Goal: Use online tool/utility: Utilize a website feature to perform a specific function

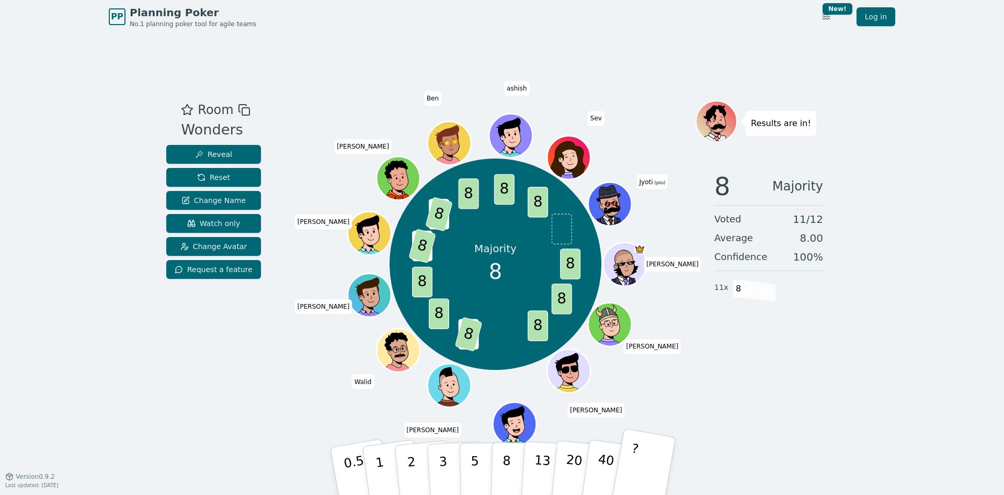
click at [635, 471] on button "?" at bounding box center [643, 471] width 65 height 86
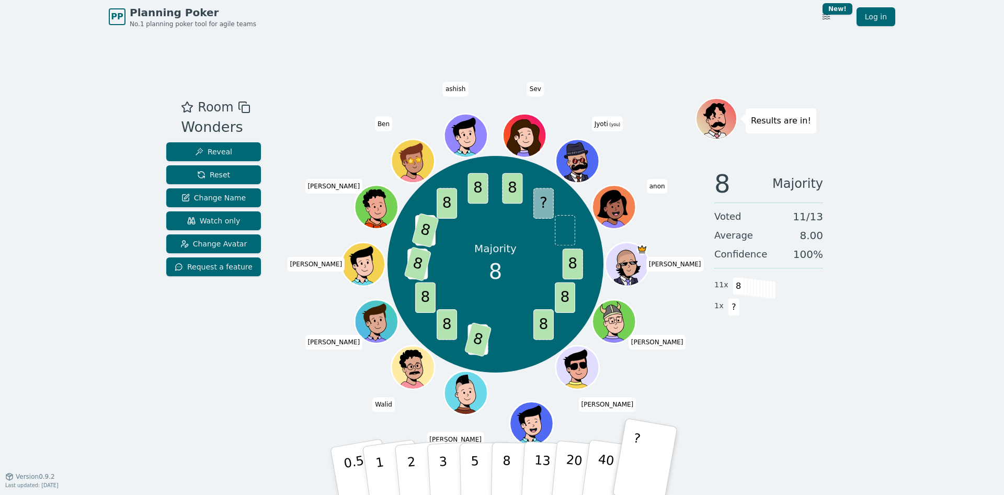
click at [964, 259] on div "PP Planning Poker No.1 planning poker tool for agile teams Toggle theme New! Lo…" at bounding box center [502, 247] width 1004 height 495
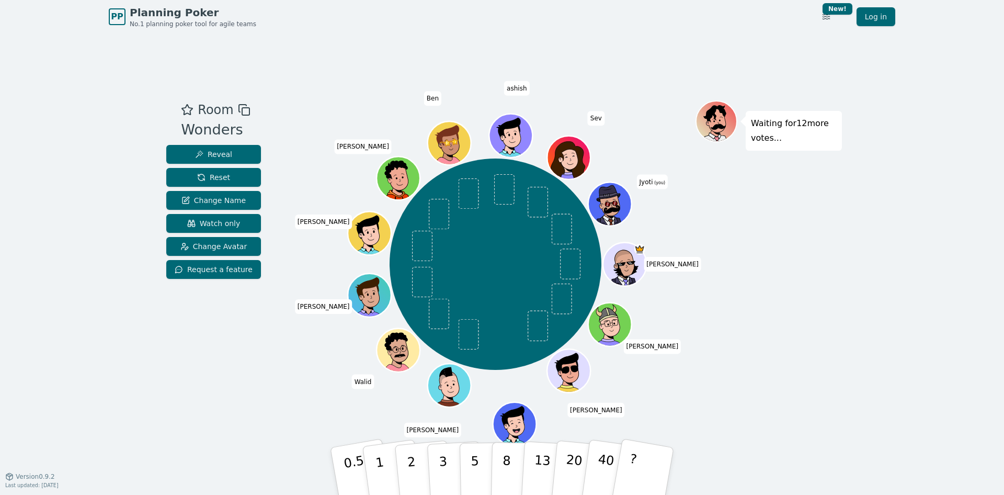
click at [971, 85] on div "PP Planning Poker No.1 planning poker tool for agile teams Toggle theme New! Lo…" at bounding box center [502, 247] width 1004 height 495
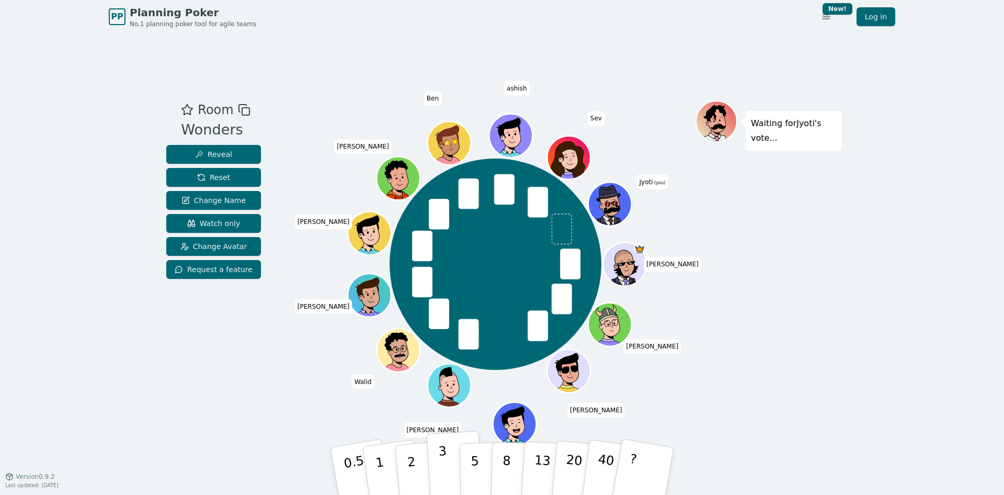
click at [443, 458] on p "3" at bounding box center [444, 471] width 12 height 57
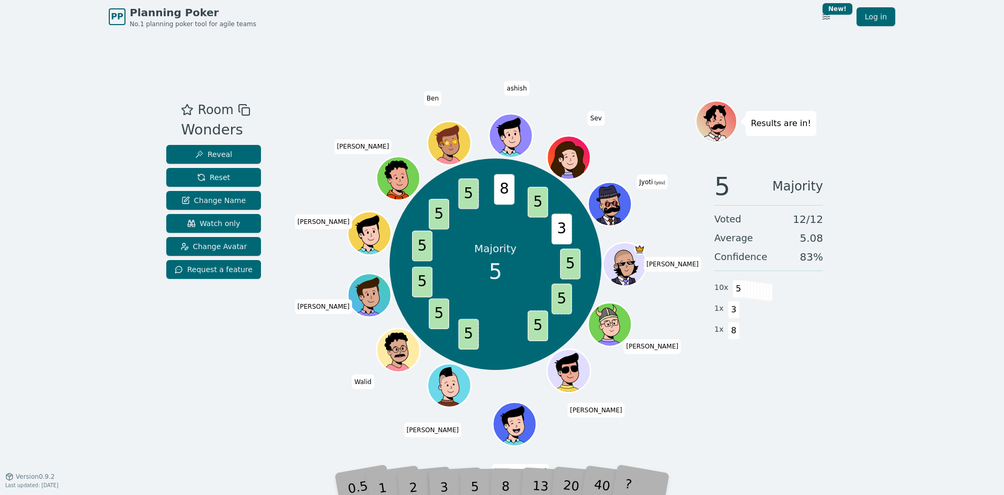
click at [480, 486] on div "5" at bounding box center [486, 470] width 32 height 37
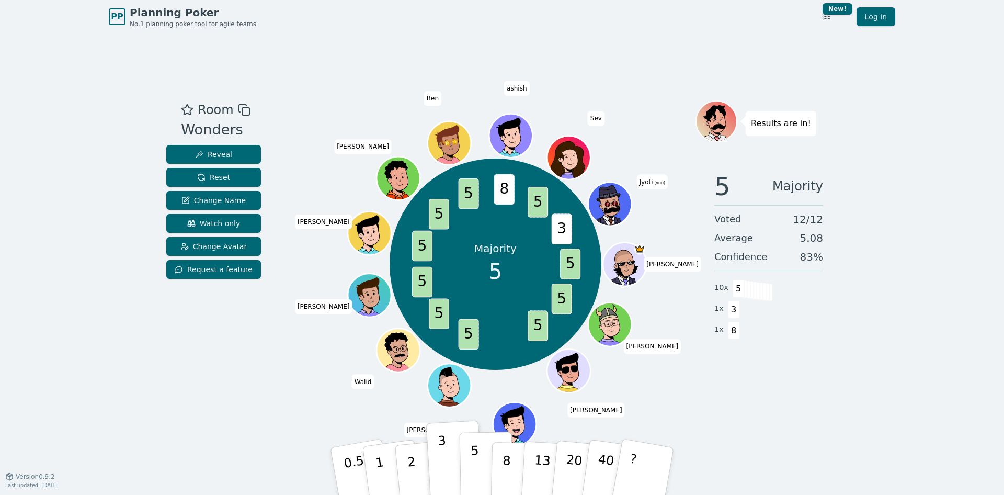
click at [474, 468] on p "5" at bounding box center [475, 471] width 9 height 56
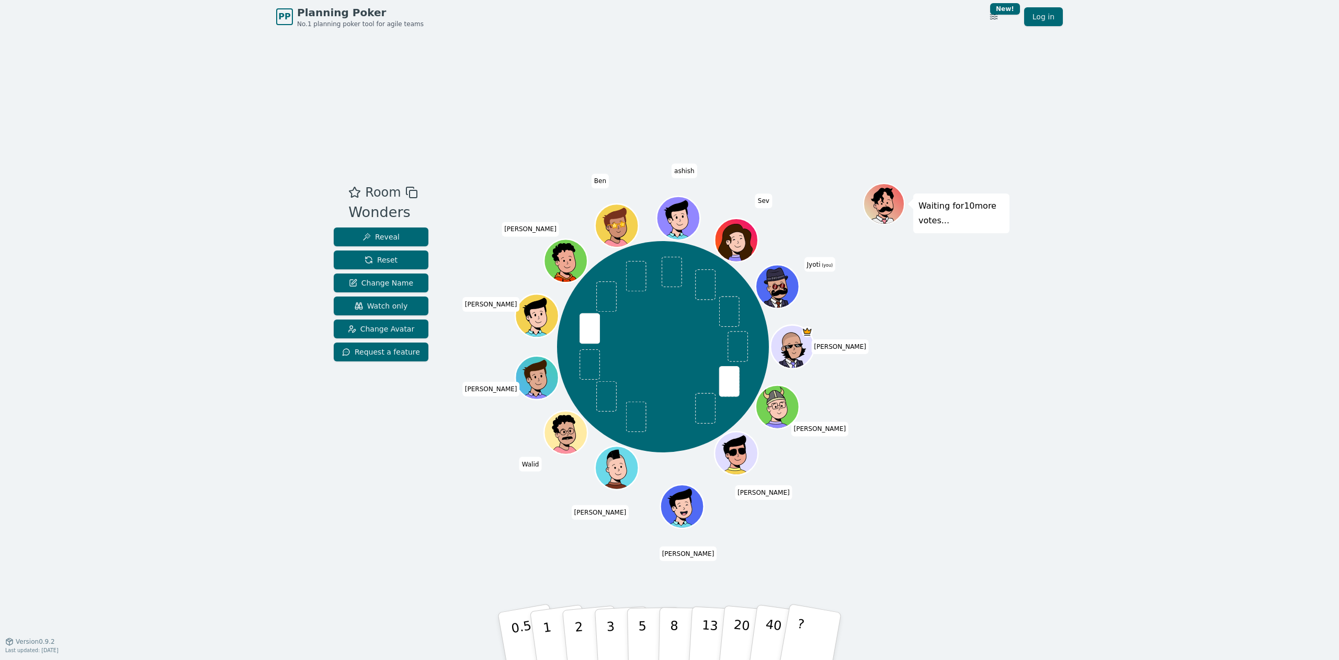
click at [64, 240] on div "PP Planning Poker No.1 planning poker tool for agile teams Toggle theme New! Lo…" at bounding box center [669, 330] width 1339 height 660
click at [638, 494] on p "5" at bounding box center [642, 636] width 9 height 56
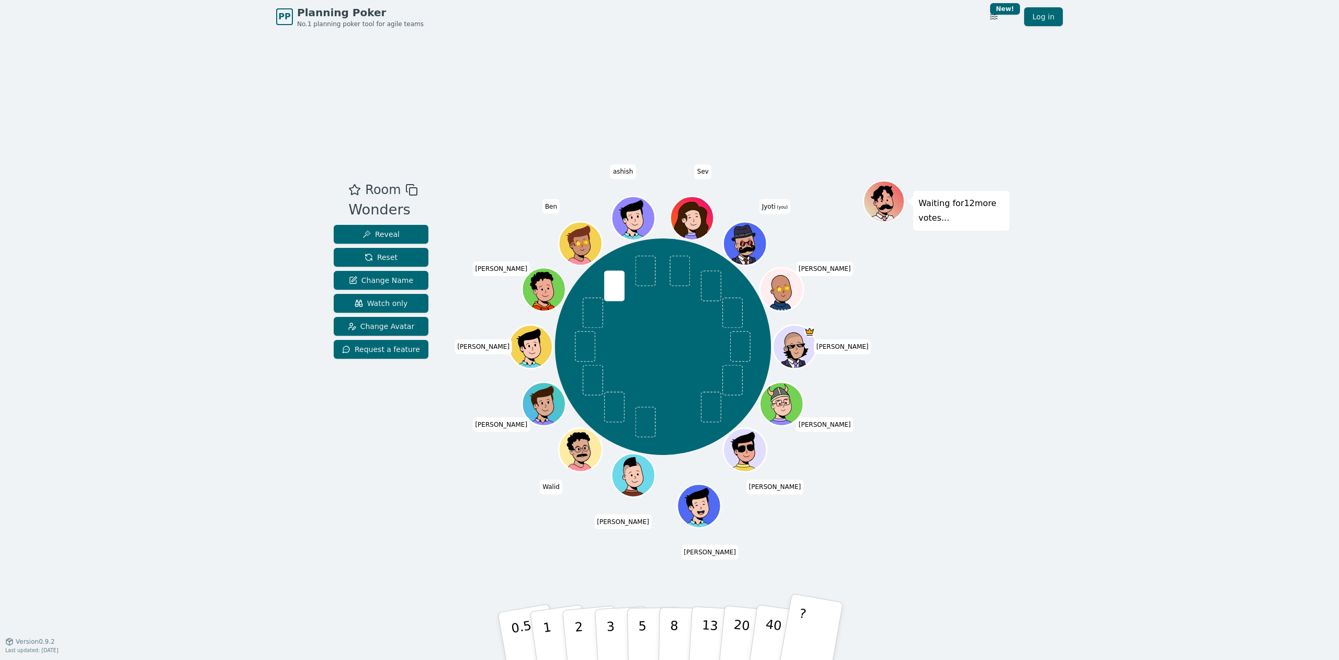
click at [807, 494] on button "?" at bounding box center [810, 636] width 65 height 86
